Goal: Task Accomplishment & Management: Manage account settings

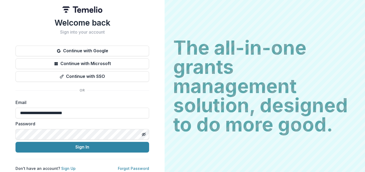
type input "**********"
click at [142, 132] on icon "Toggle password visibility" at bounding box center [144, 134] width 4 height 4
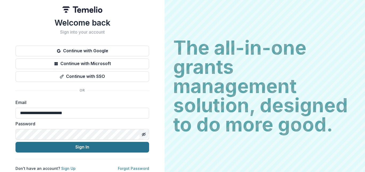
click at [100, 148] on button "Sign In" at bounding box center [82, 147] width 134 height 11
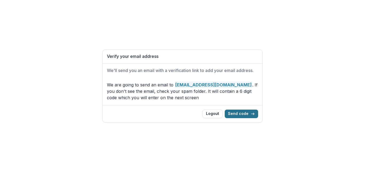
click at [243, 112] on button "Send code" at bounding box center [241, 114] width 33 height 9
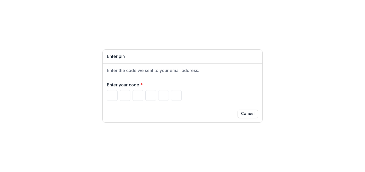
type input "*"
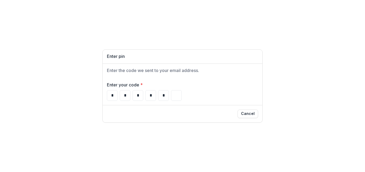
type input "*"
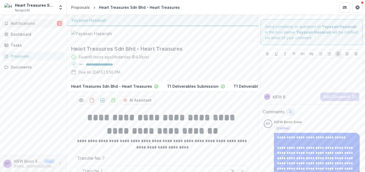
click at [24, 22] on span "Notifications" at bounding box center [34, 23] width 46 height 5
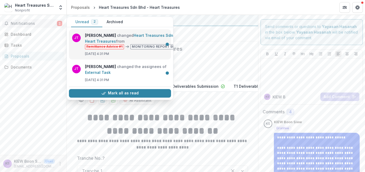
click at [155, 44] on link "Heart Treasures Sdn Bhd - Heart Treasures" at bounding box center [134, 38] width 99 height 10
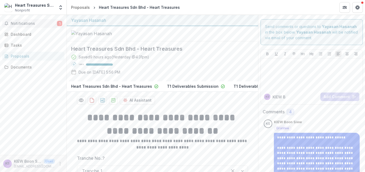
click at [37, 22] on span "Notifications" at bounding box center [34, 23] width 46 height 5
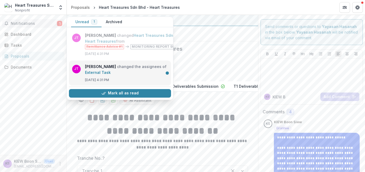
click at [111, 70] on link "External Task" at bounding box center [98, 72] width 26 height 5
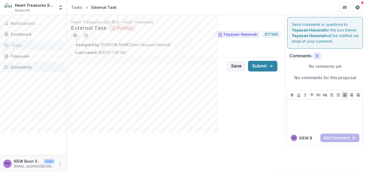
click at [19, 67] on div "Documents" at bounding box center [35, 67] width 49 height 6
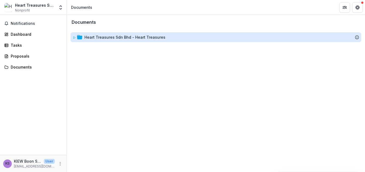
click at [116, 38] on div "Heart Treasures Sdn Bhd - Heart Treasures" at bounding box center [124, 37] width 81 height 6
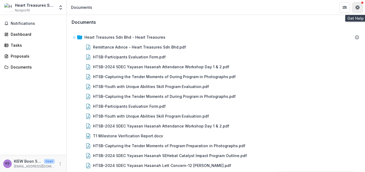
click at [353, 8] on button "Get Help" at bounding box center [357, 7] width 11 height 11
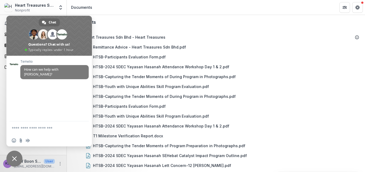
click at [120, 2] on header "Documents" at bounding box center [216, 7] width 298 height 15
click at [12, 155] on span "Close chat" at bounding box center [14, 159] width 16 height 16
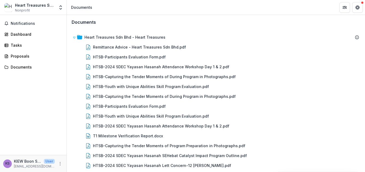
click at [45, 161] on p "User" at bounding box center [49, 161] width 11 height 5
click at [60, 162] on icon "More" at bounding box center [60, 164] width 4 height 4
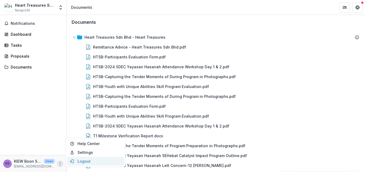
click at [89, 161] on button "Logout" at bounding box center [95, 161] width 57 height 9
